Goal: Task Accomplishment & Management: Manage account settings

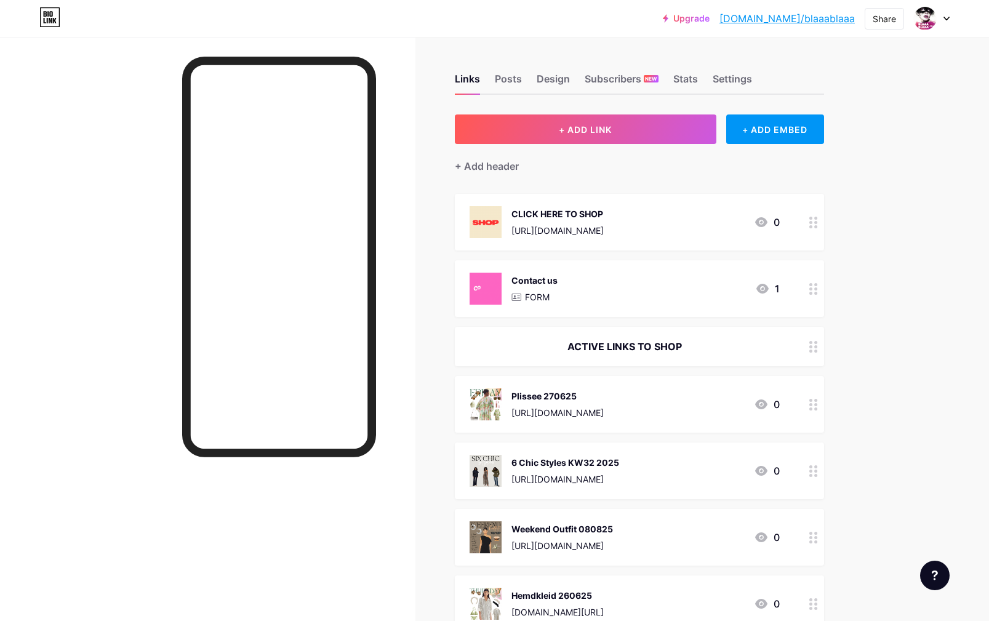
click at [551, 412] on div "[URL][DOMAIN_NAME]" at bounding box center [557, 412] width 92 height 13
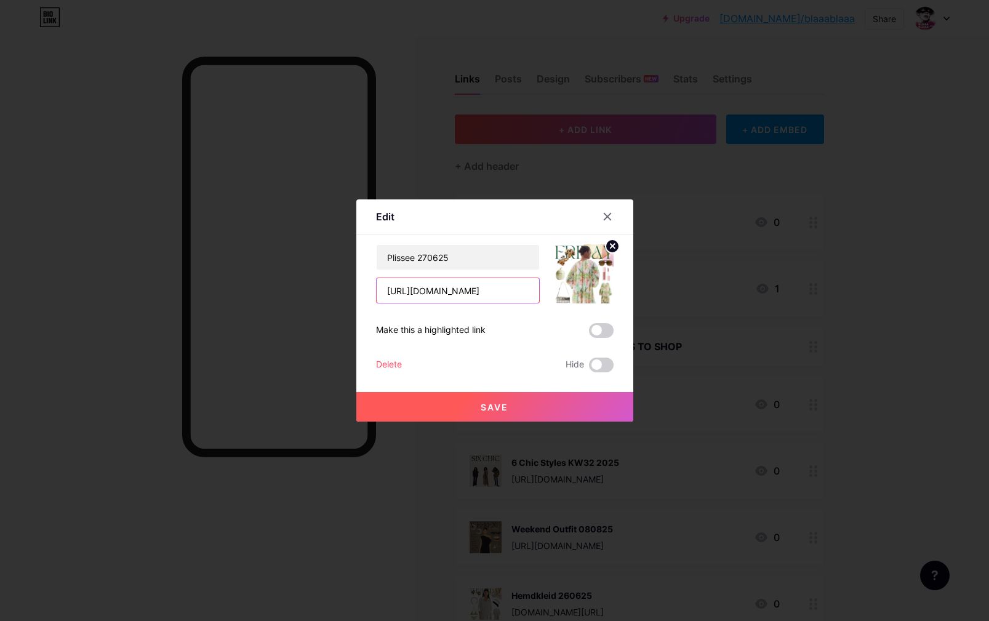
click at [466, 293] on input "[URL][DOMAIN_NAME]" at bounding box center [458, 290] width 162 height 25
drag, startPoint x: 455, startPoint y: 262, endPoint x: 352, endPoint y: 234, distance: 106.4
click at [377, 245] on input "Plissee 270625" at bounding box center [458, 257] width 162 height 25
click at [401, 68] on div at bounding box center [494, 310] width 989 height 621
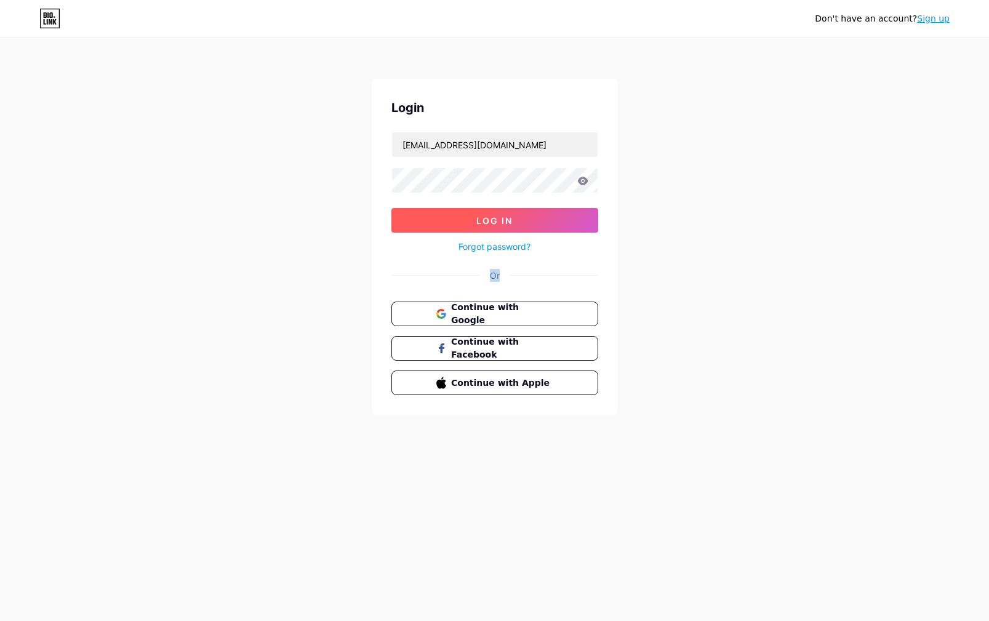
click at [486, 220] on span "Log In" at bounding box center [494, 220] width 36 height 10
click at [490, 208] on button "Log In" at bounding box center [494, 220] width 207 height 25
click at [490, 217] on span "Log In" at bounding box center [494, 220] width 36 height 10
click at [454, 217] on button "Log In" at bounding box center [494, 220] width 207 height 25
click at [486, 223] on span "Log In" at bounding box center [494, 220] width 36 height 10
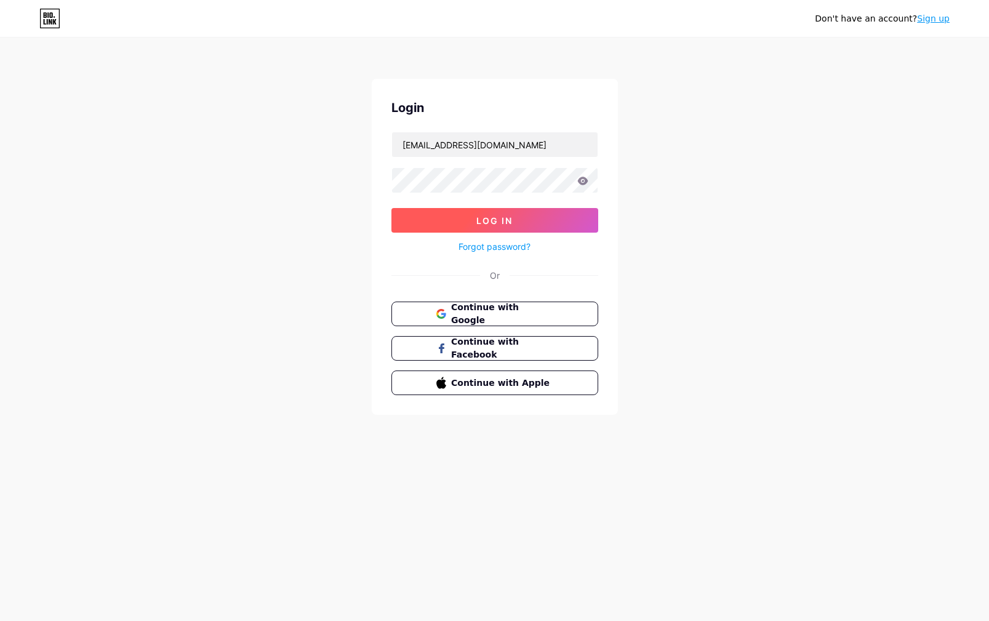
click at [486, 222] on span "Log In" at bounding box center [494, 220] width 36 height 10
click at [497, 220] on span "Log In" at bounding box center [494, 220] width 36 height 10
click at [548, 225] on button "Log In" at bounding box center [494, 220] width 207 height 25
click at [488, 217] on span "Log In" at bounding box center [494, 220] width 36 height 10
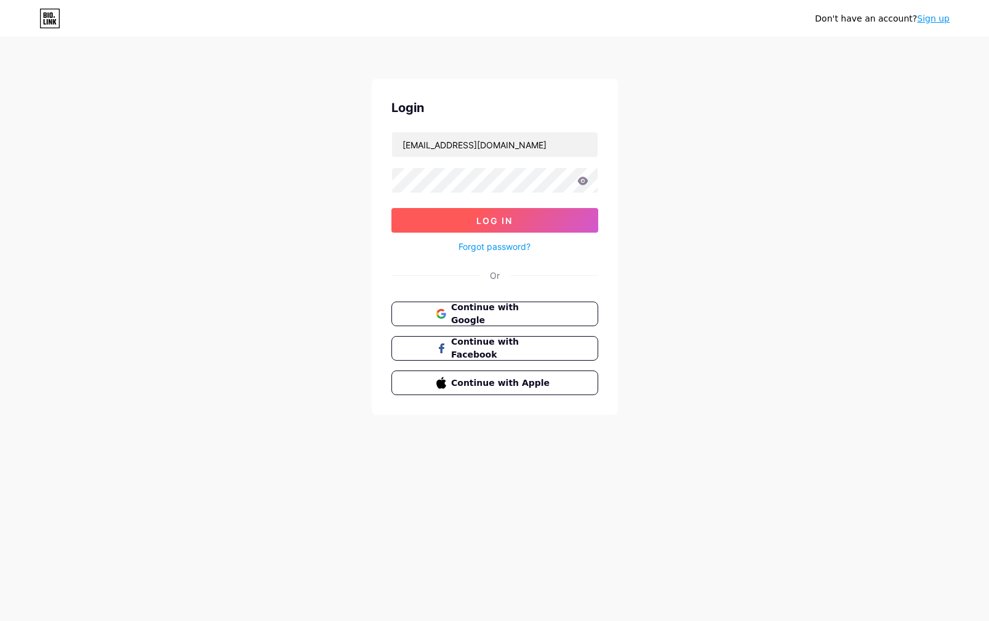
click at [487, 217] on span "Log In" at bounding box center [494, 220] width 36 height 10
click at [505, 223] on span "Log In" at bounding box center [494, 220] width 36 height 10
click at [504, 222] on span "Log In" at bounding box center [494, 220] width 36 height 10
click at [513, 214] on button "Log In" at bounding box center [494, 220] width 207 height 25
click at [519, 223] on button "Log In" at bounding box center [494, 220] width 207 height 25
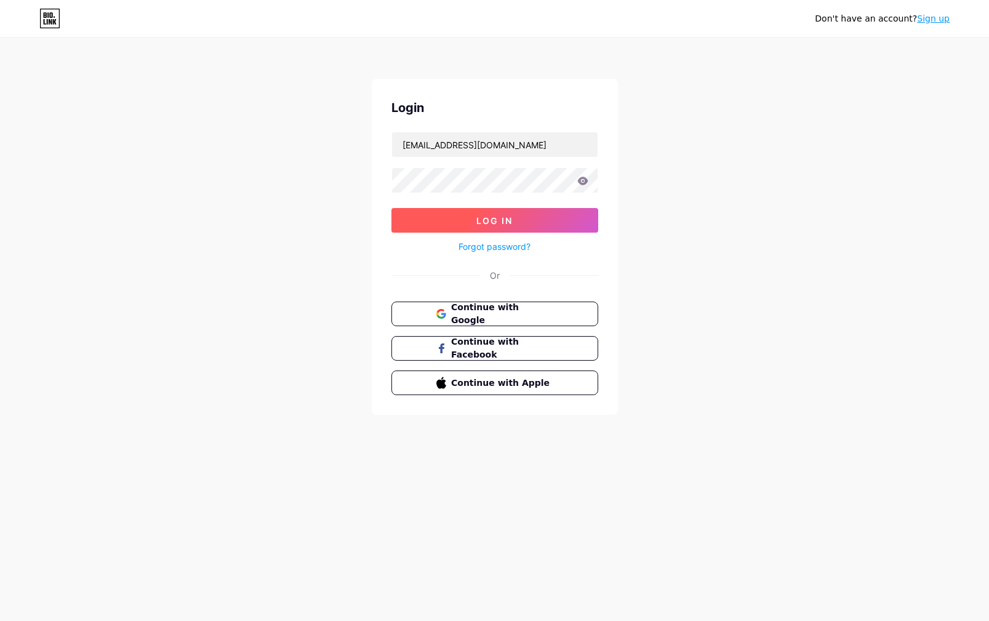
click at [513, 219] on button "Log In" at bounding box center [494, 220] width 207 height 25
click at [511, 219] on span "Log In" at bounding box center [494, 220] width 36 height 10
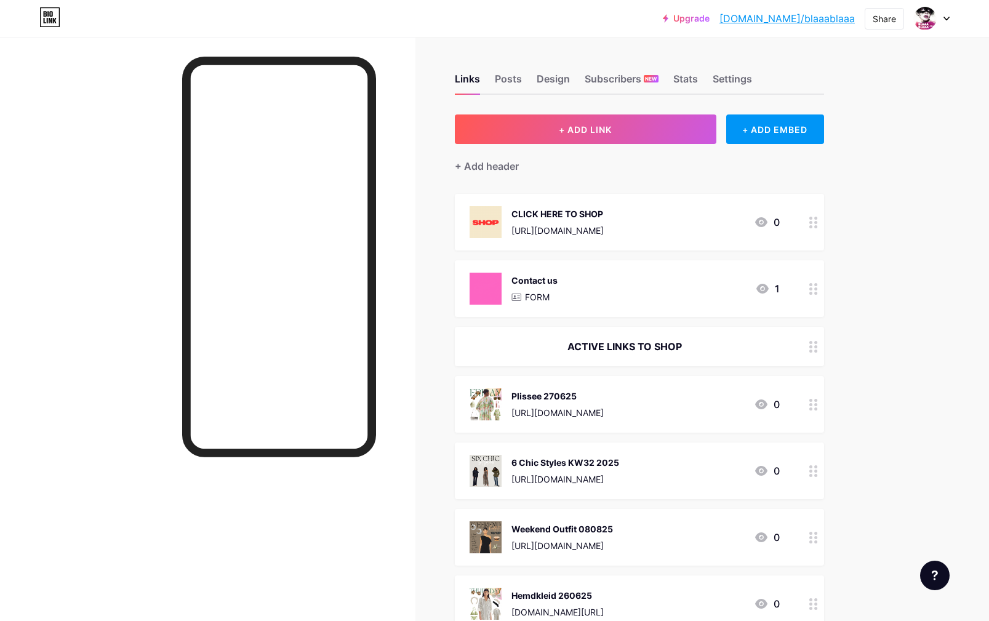
click at [555, 407] on div "[URL][DOMAIN_NAME]" at bounding box center [557, 412] width 92 height 13
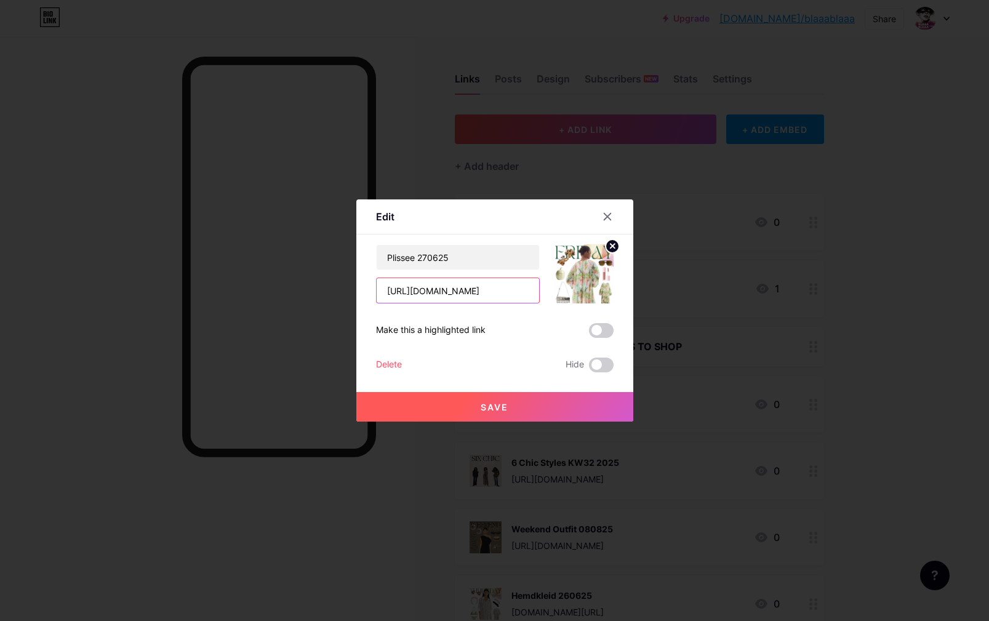
click at [505, 292] on input "[URL][DOMAIN_NAME]" at bounding box center [458, 290] width 162 height 25
drag, startPoint x: 462, startPoint y: 259, endPoint x: 333, endPoint y: 234, distance: 131.1
click at [377, 245] on input "Plissee 270625" at bounding box center [458, 257] width 162 height 25
click at [513, 61] on div at bounding box center [494, 310] width 989 height 621
